Goal: Task Accomplishment & Management: Manage account settings

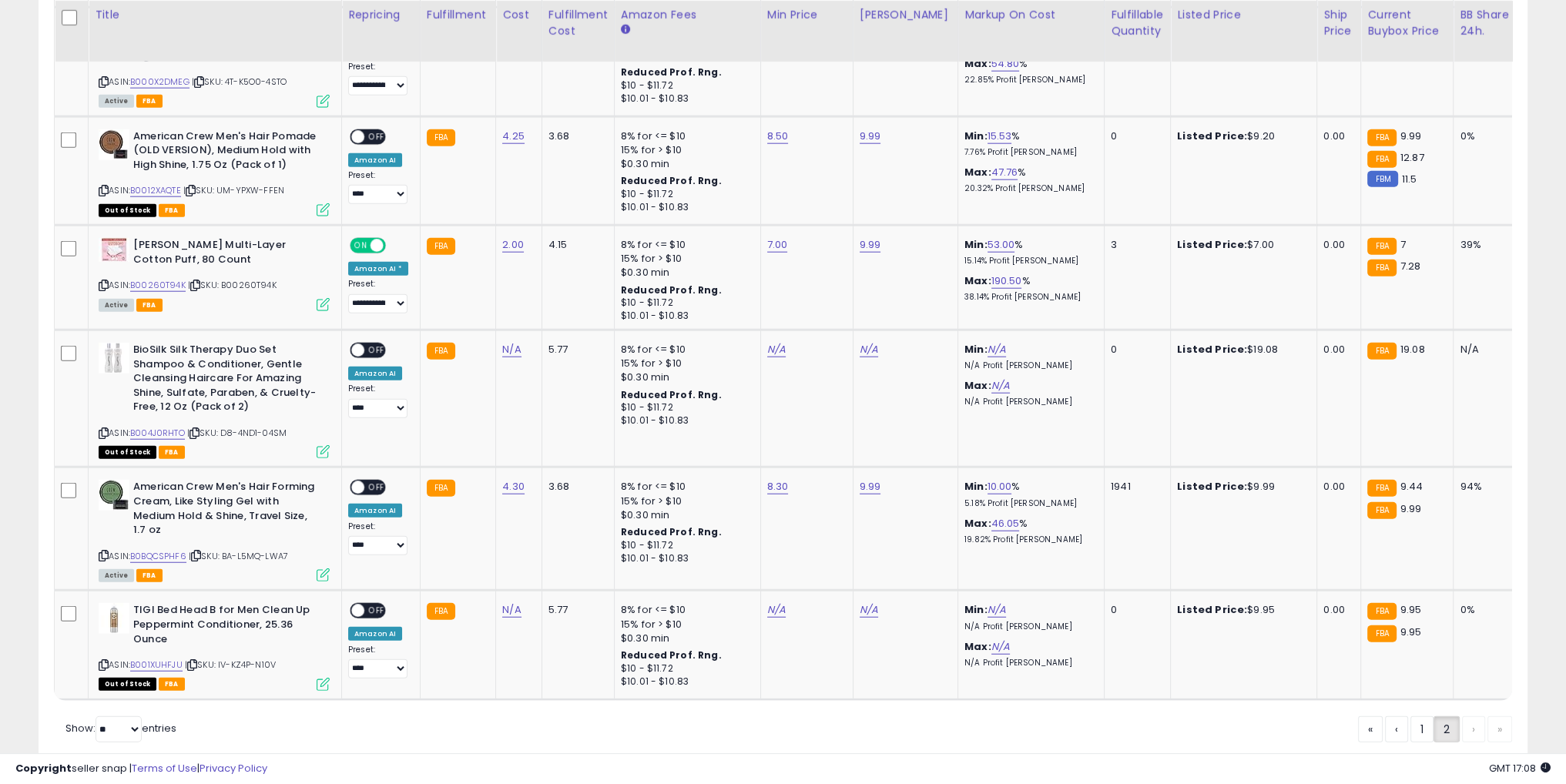
scroll to position [315, 863]
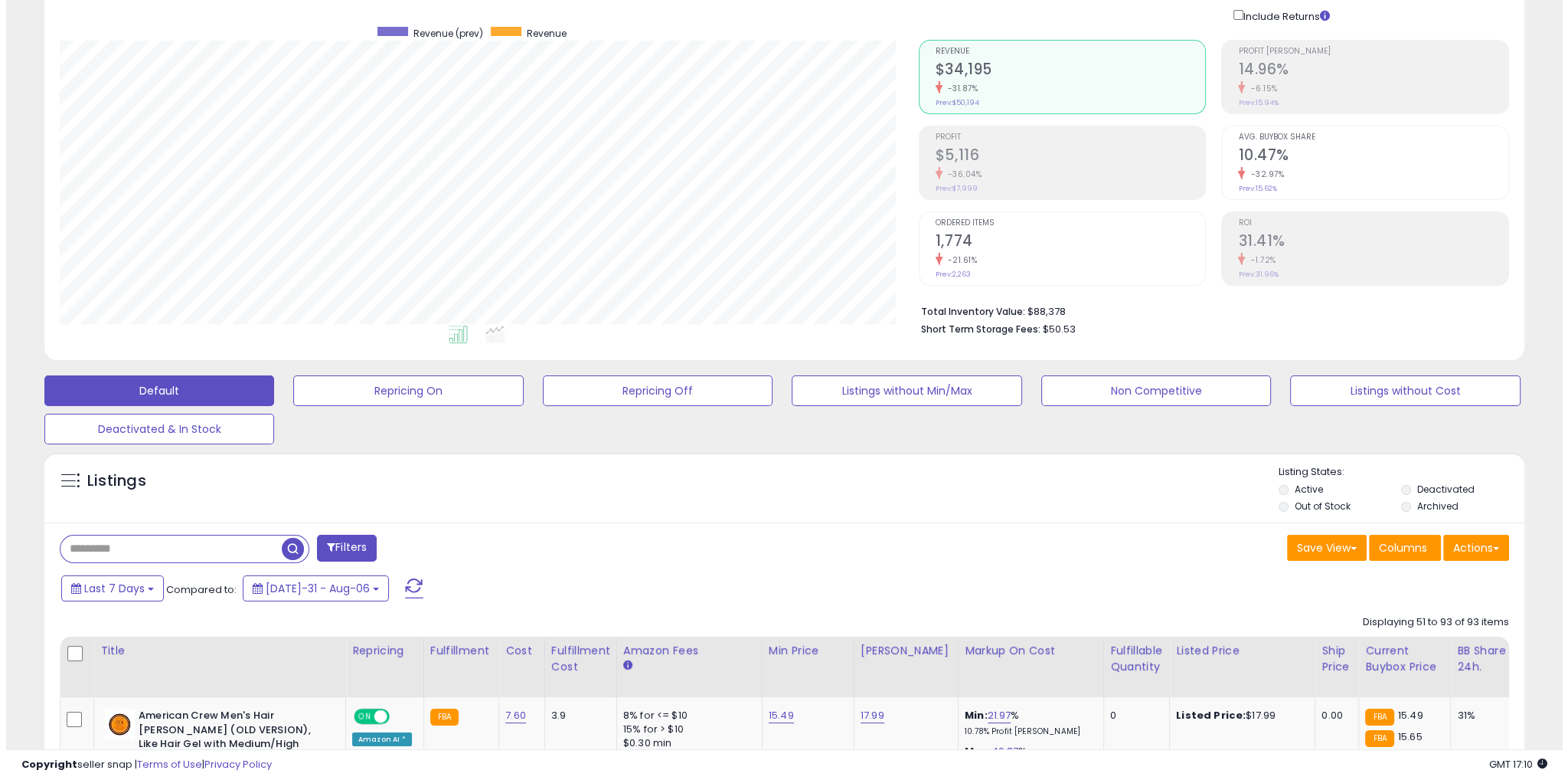
scroll to position [0, 0]
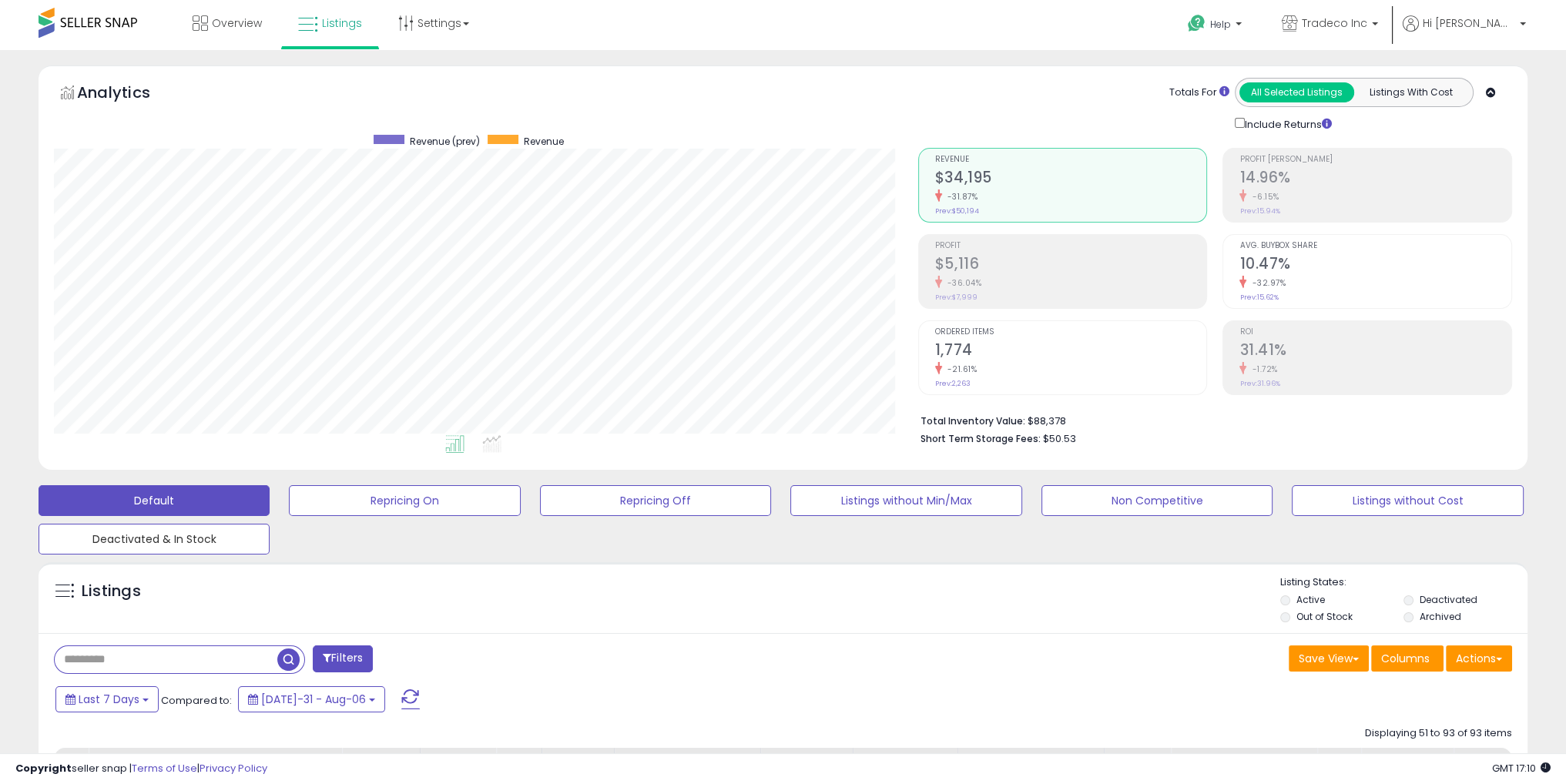
click at [288, 515] on button "Deactivated & In Stock" at bounding box center [404, 500] width 231 height 30
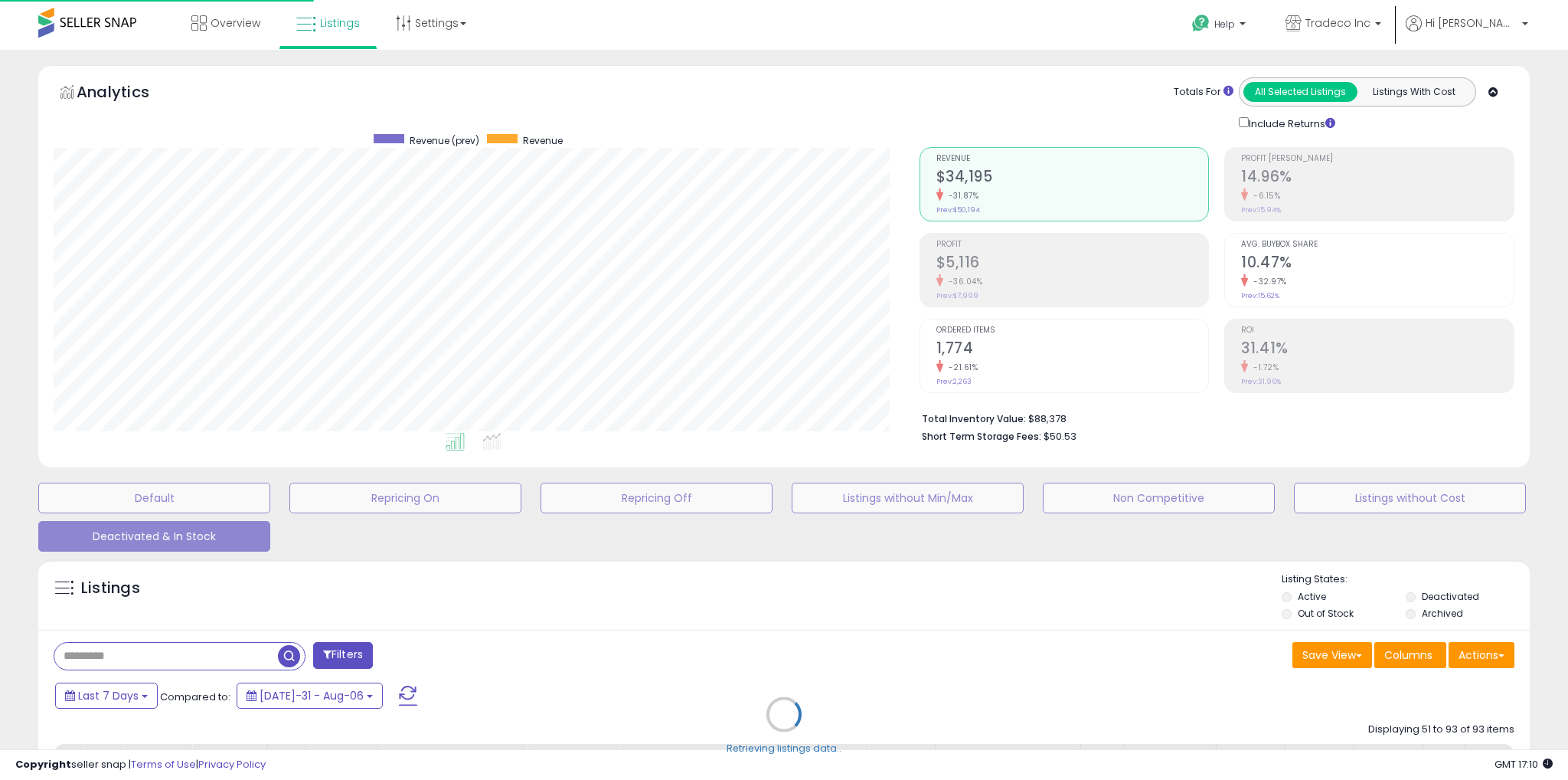
scroll to position [765413, 764945]
select select "**"
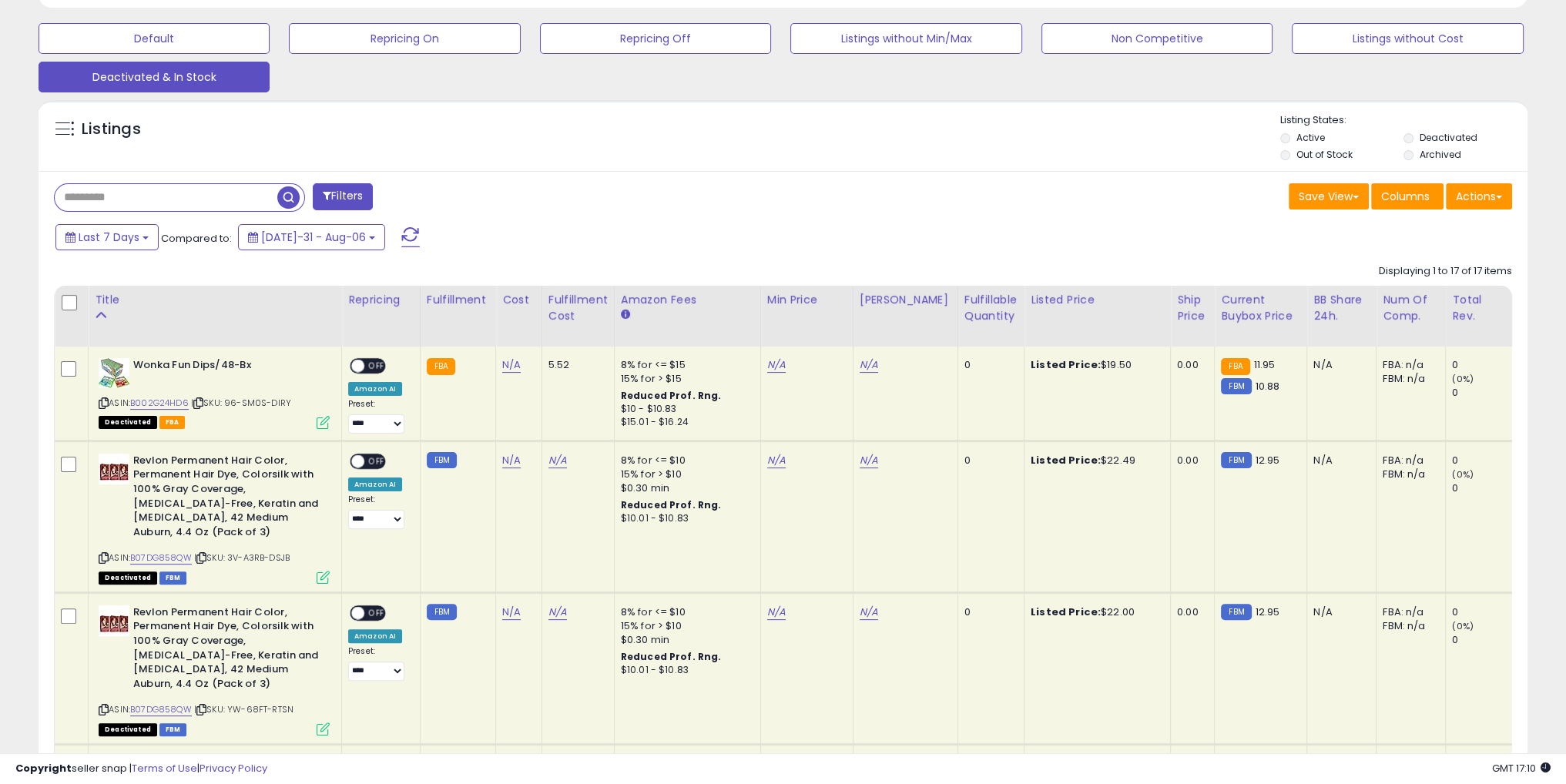
scroll to position [231, 0]
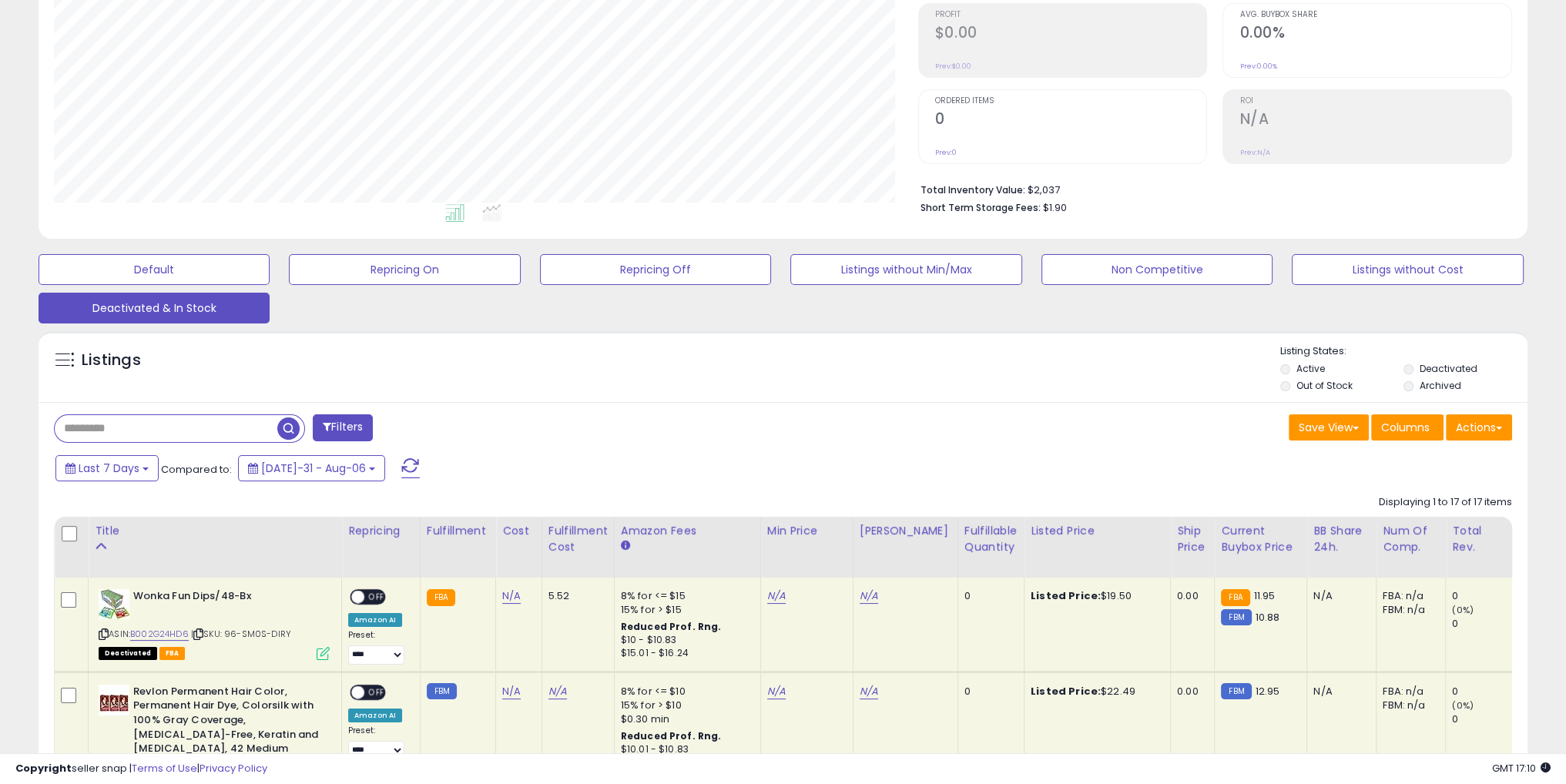
click at [965, 544] on div "Fulfillable Quantity" at bounding box center [991, 538] width 53 height 32
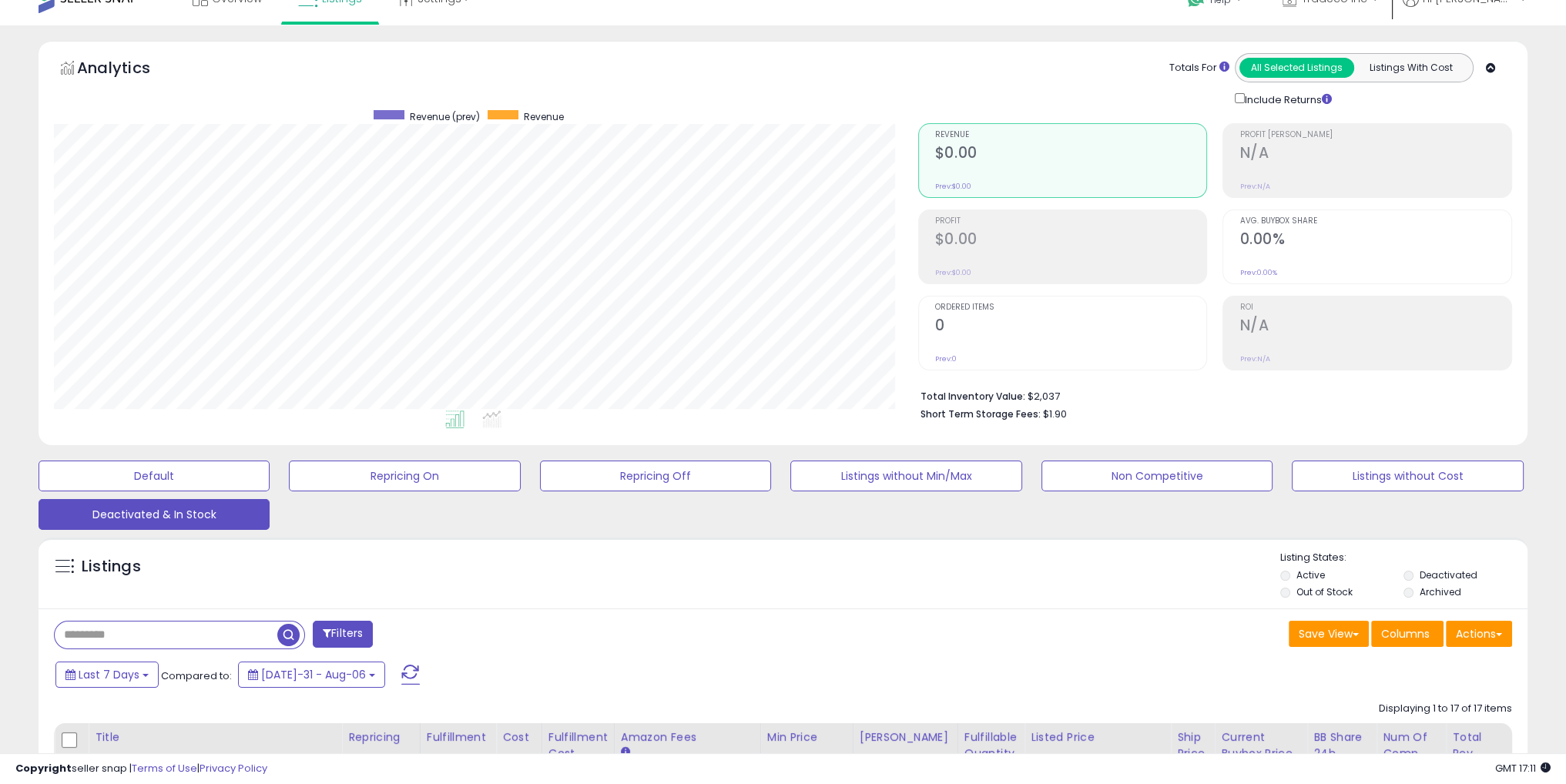
scroll to position [0, 0]
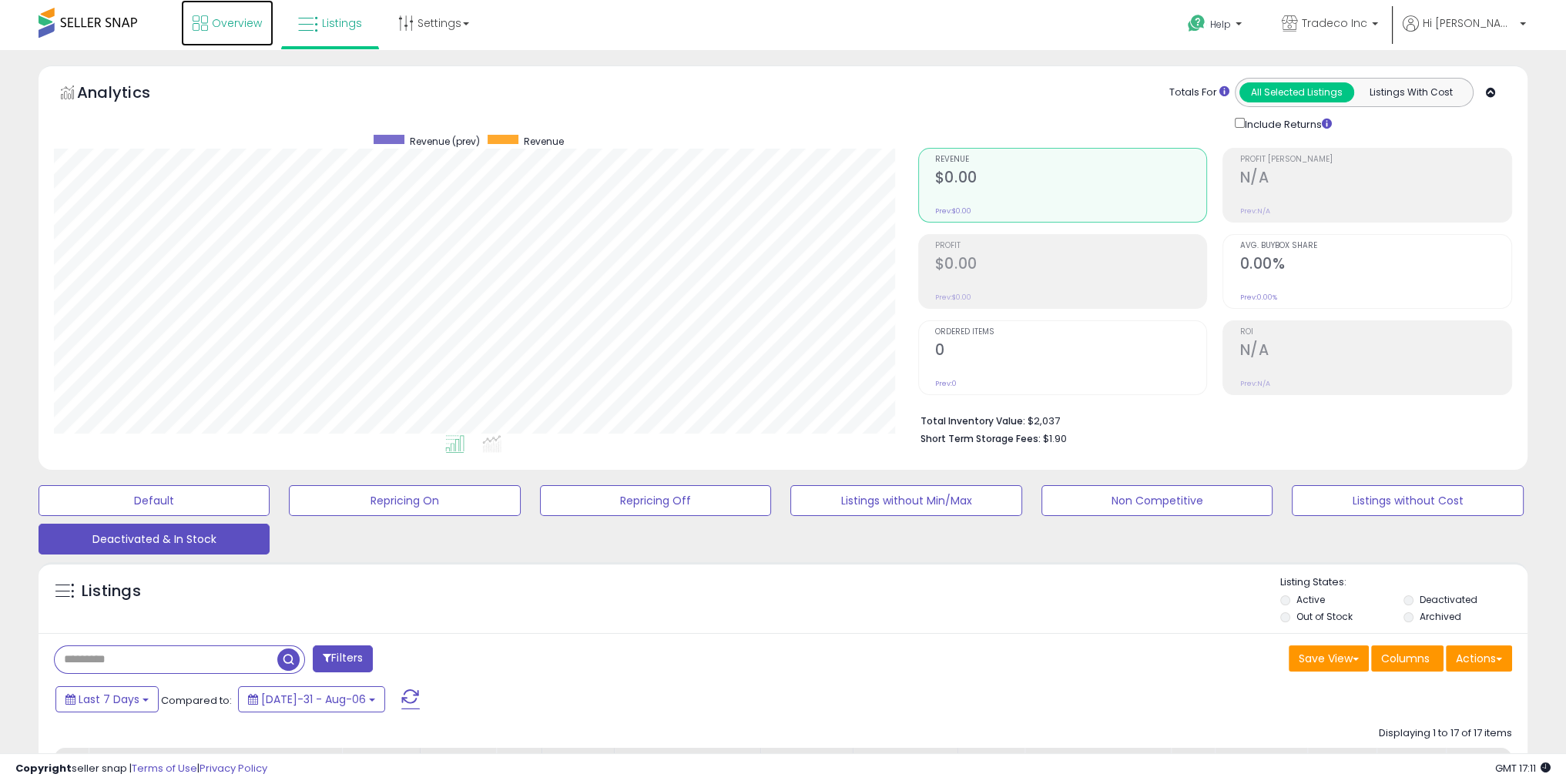
click at [221, 28] on span "Overview" at bounding box center [236, 24] width 50 height 16
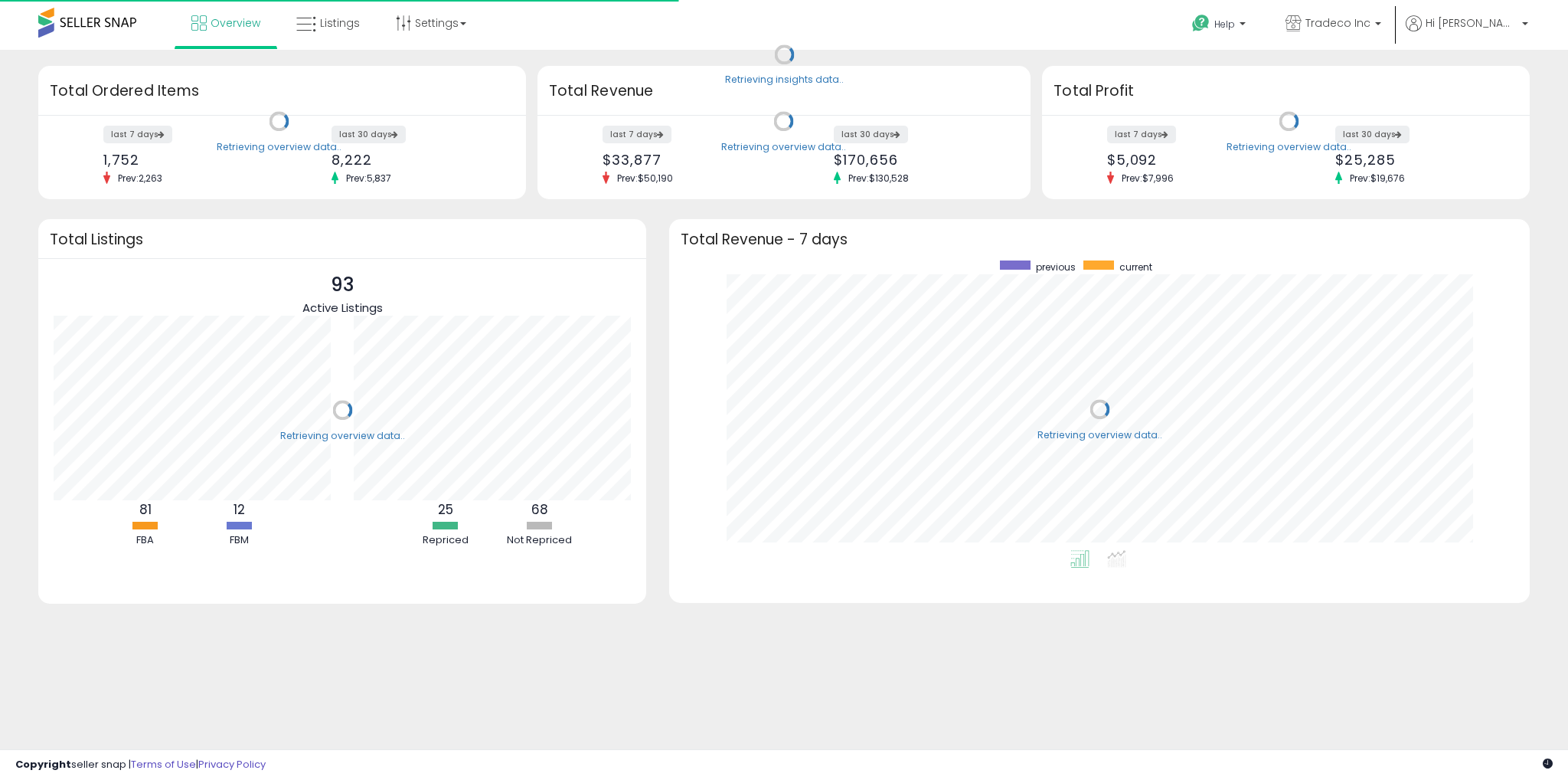
scroll to position [289, 830]
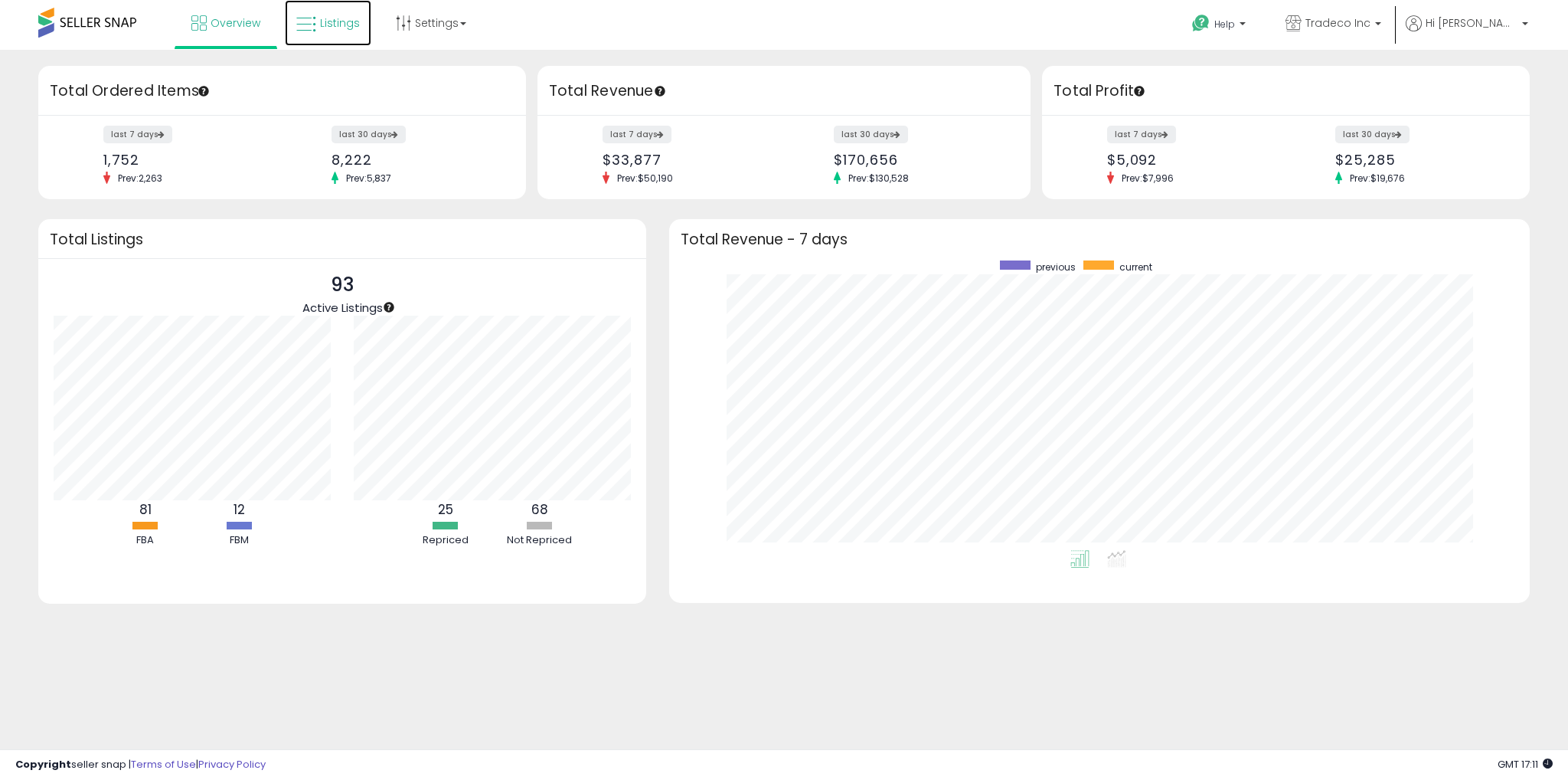
click at [329, 37] on link "Listings" at bounding box center [328, 23] width 86 height 46
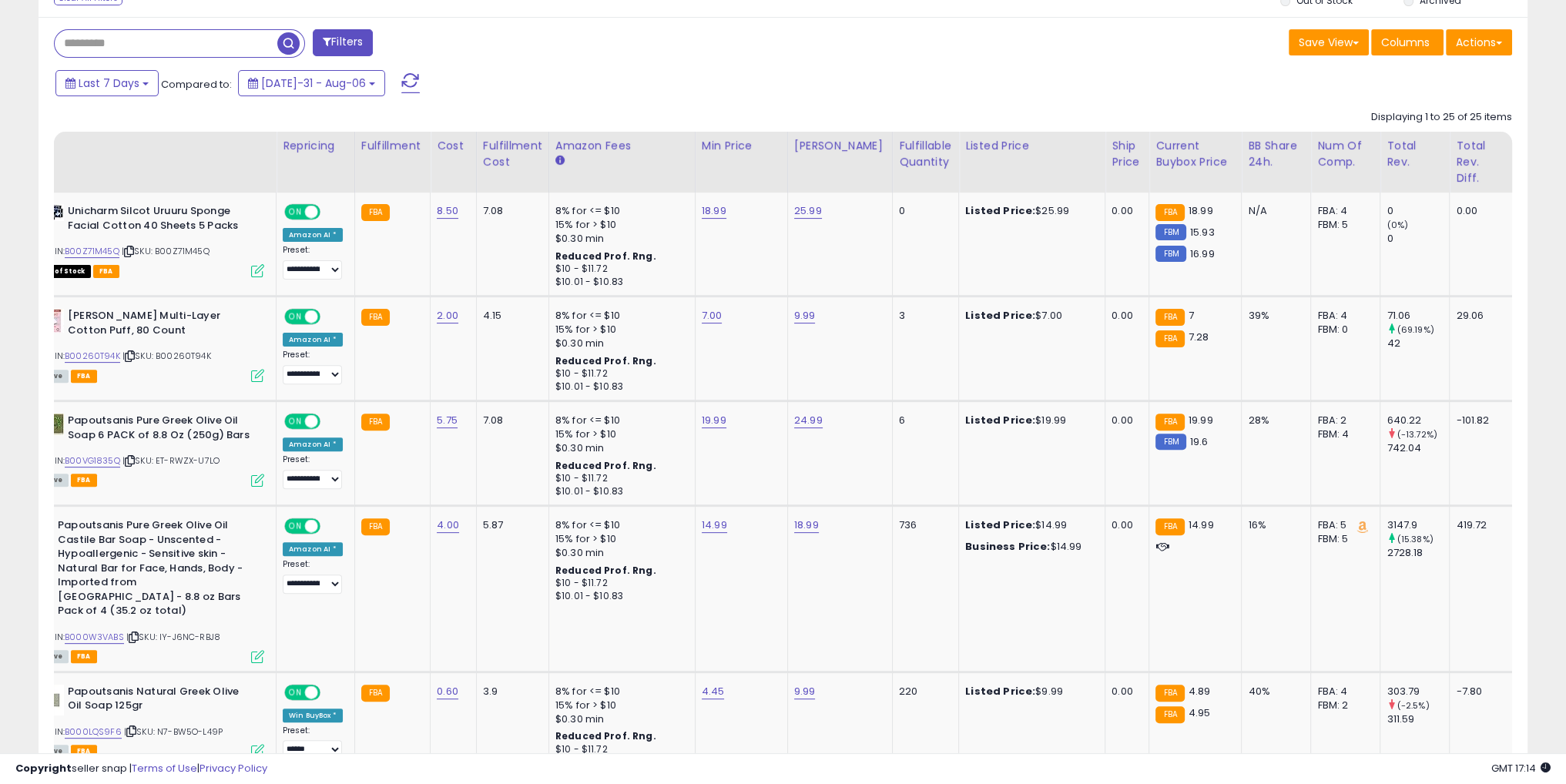
scroll to position [0, 84]
